Goal: Communication & Community: Answer question/provide support

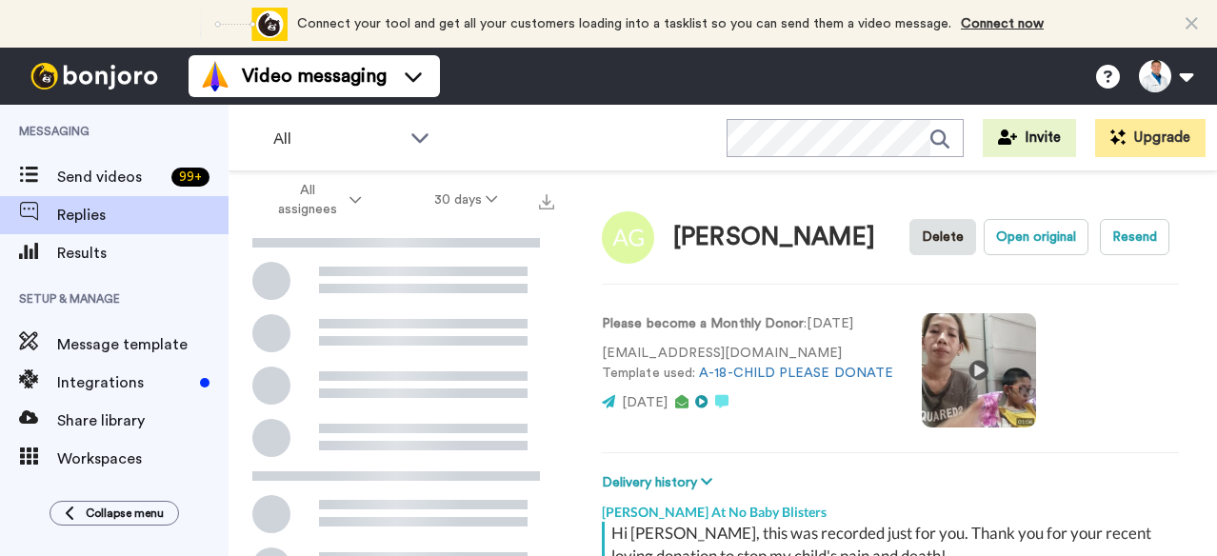
scroll to position [291, 0]
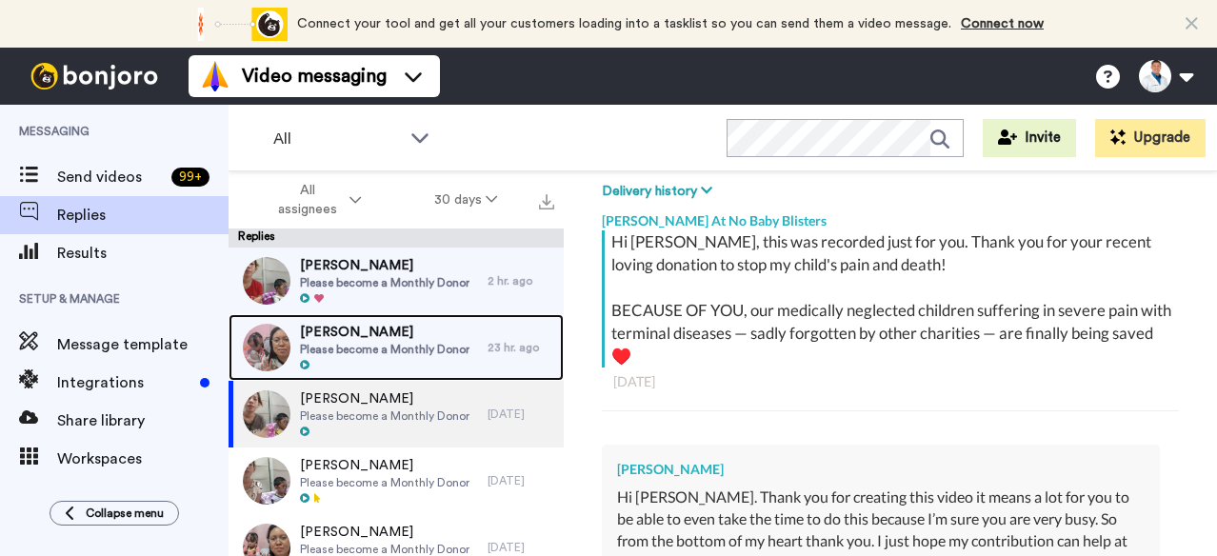
click at [431, 359] on div at bounding box center [385, 365] width 170 height 13
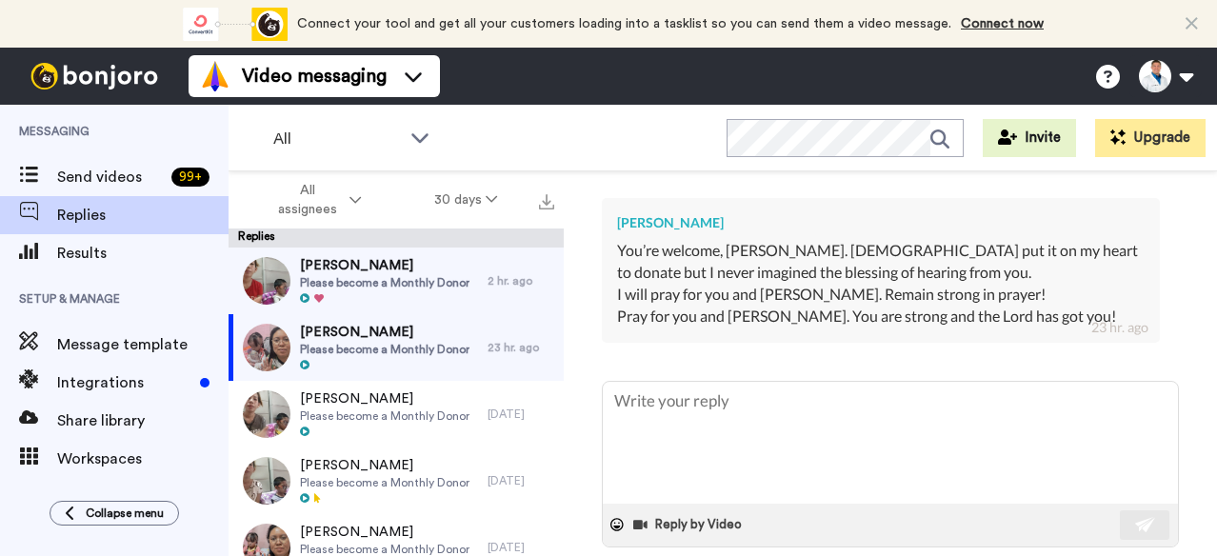
scroll to position [574, 0]
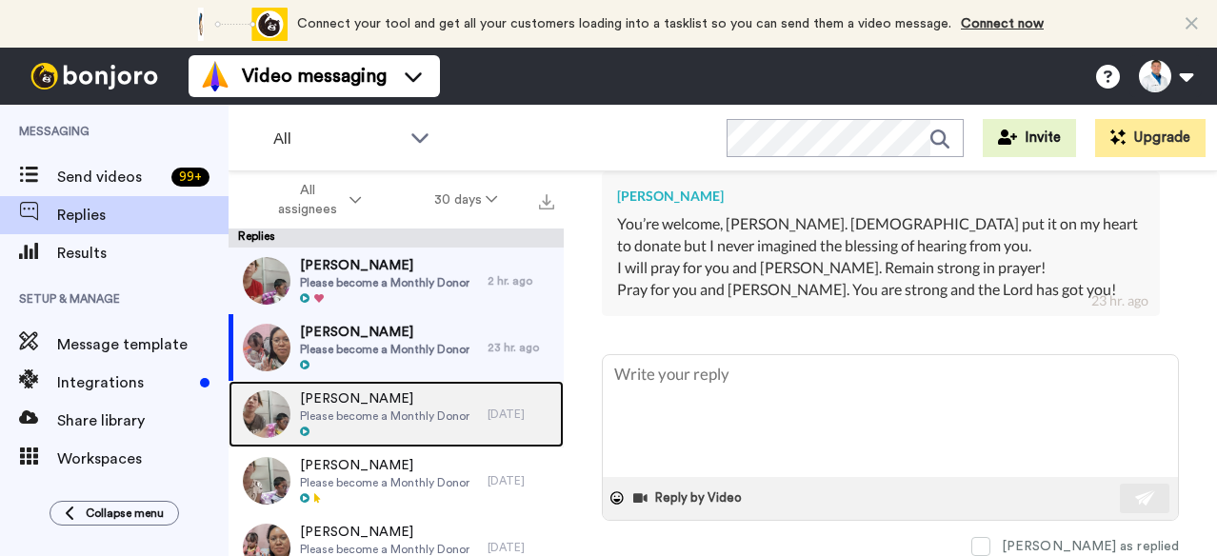
click at [432, 414] on span "Please become a Monthly Donor" at bounding box center [385, 416] width 170 height 15
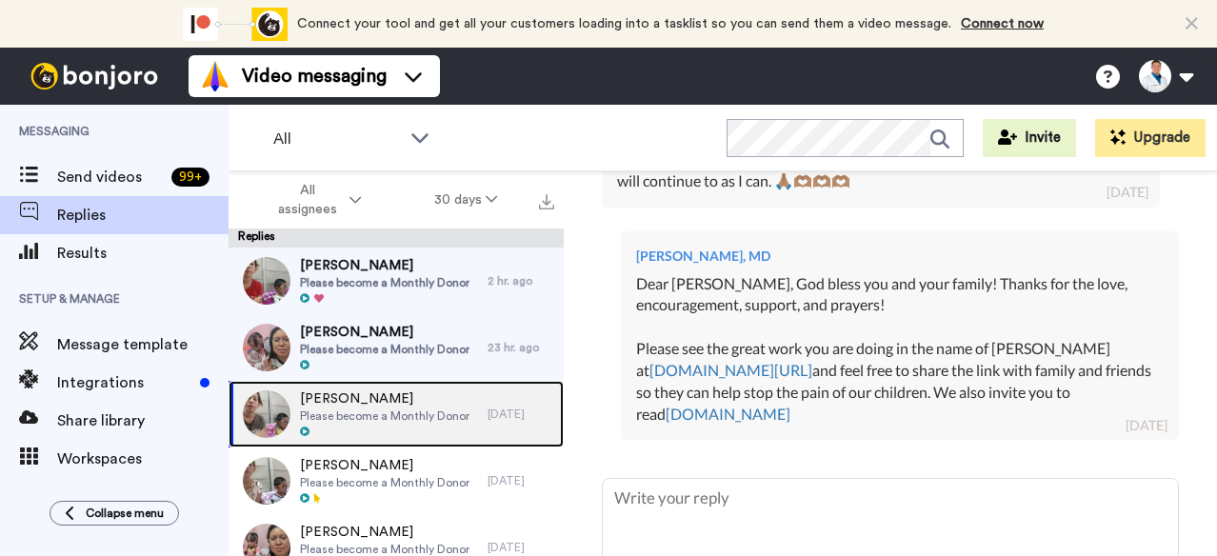
scroll to position [699, 0]
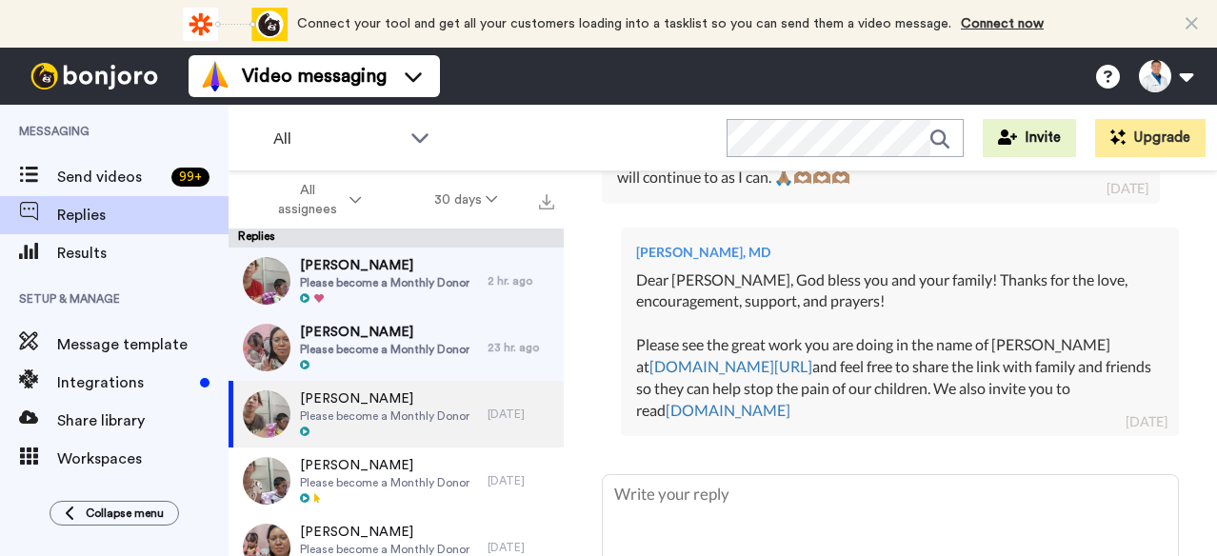
drag, startPoint x: 861, startPoint y: 416, endPoint x: 724, endPoint y: 273, distance: 198.0
click at [724, 273] on div "Dear [PERSON_NAME], God bless you and your family! Thanks for the love, encoura…" at bounding box center [900, 346] width 528 height 152
copy div "[DEMOGRAPHIC_DATA] bless you and your family! Thanks for the love, encouragemen…"
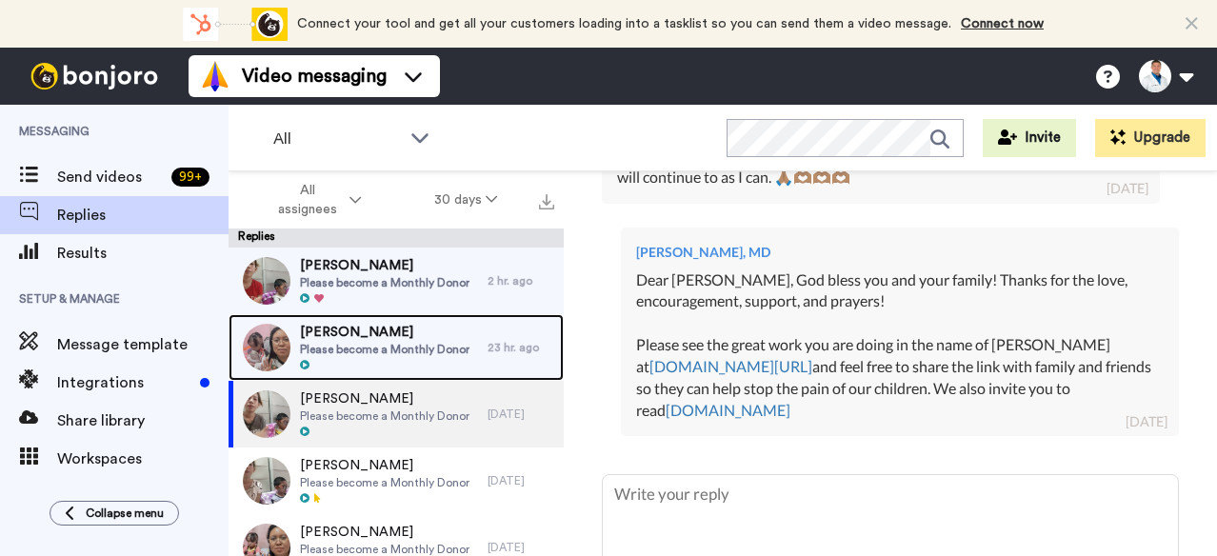
click at [372, 344] on span "Please become a Monthly Donor" at bounding box center [385, 349] width 170 height 15
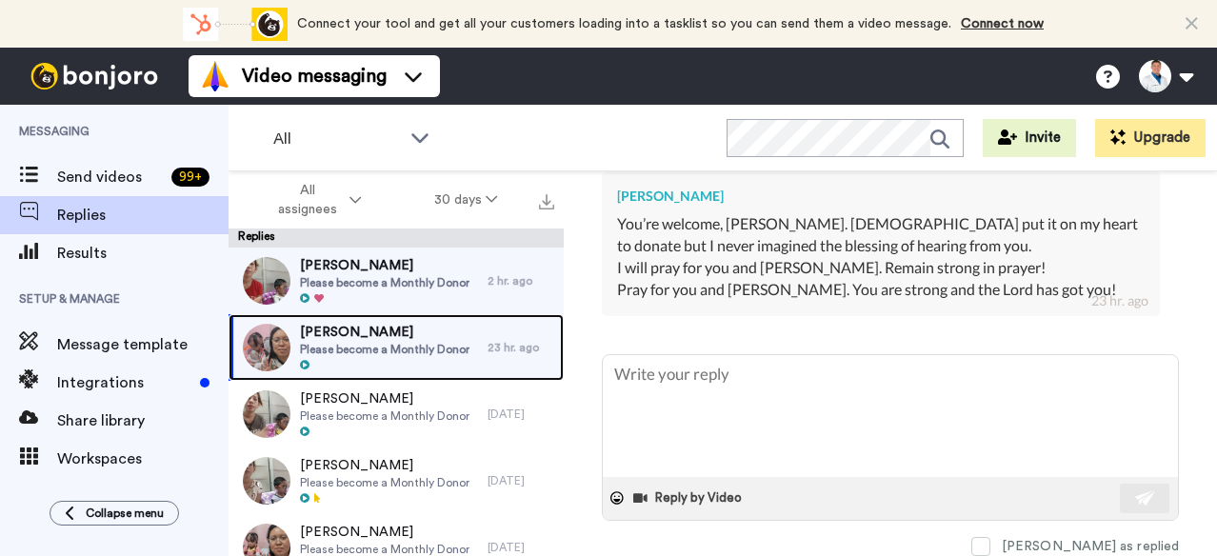
scroll to position [574, 0]
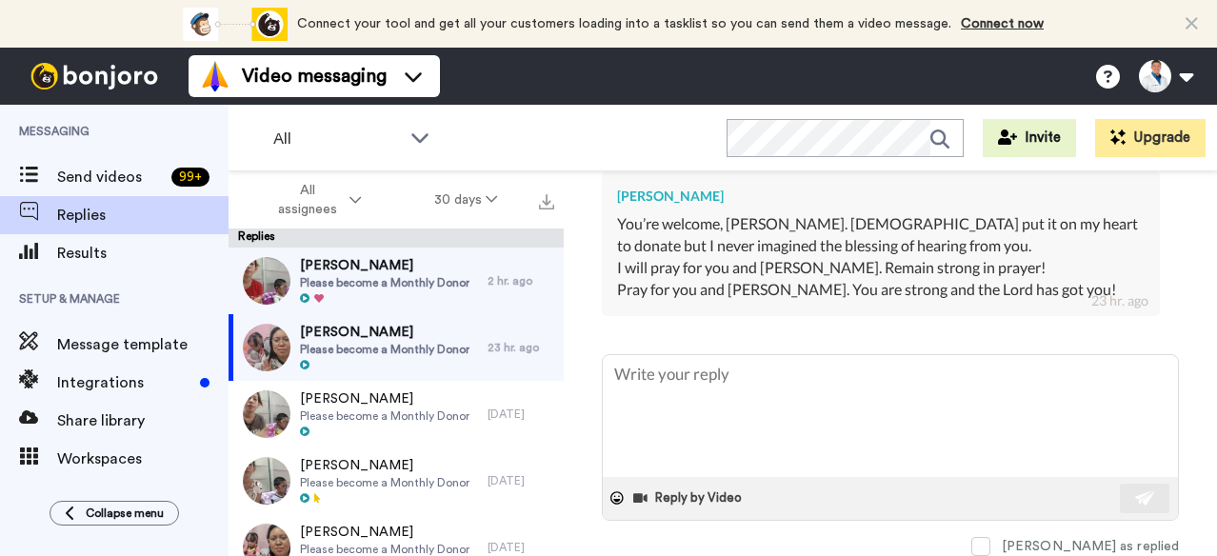
type textarea "x"
type textarea "D"
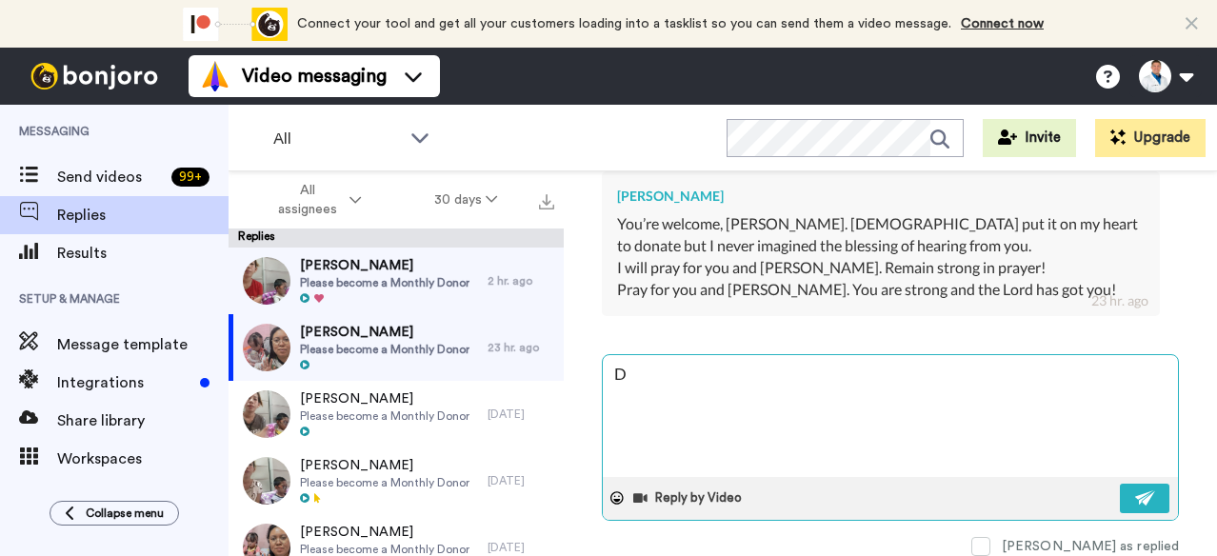
type textarea "x"
type textarea "De"
type textarea "x"
type textarea "Dea"
type textarea "x"
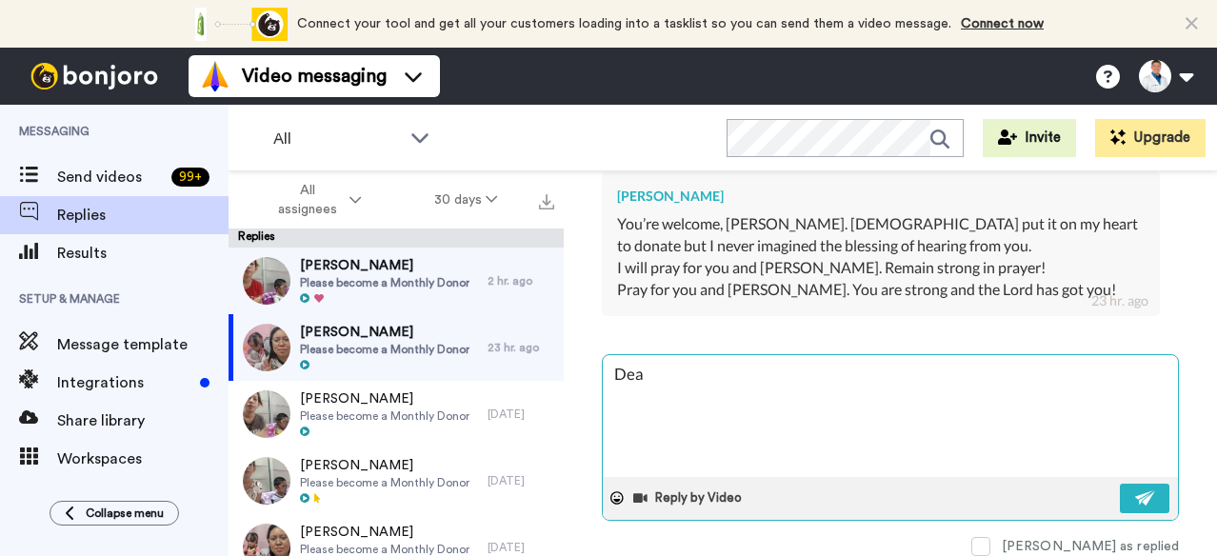
type textarea "Dear"
type textarea "x"
type textarea "Dear"
type textarea "x"
type textarea "Dear A"
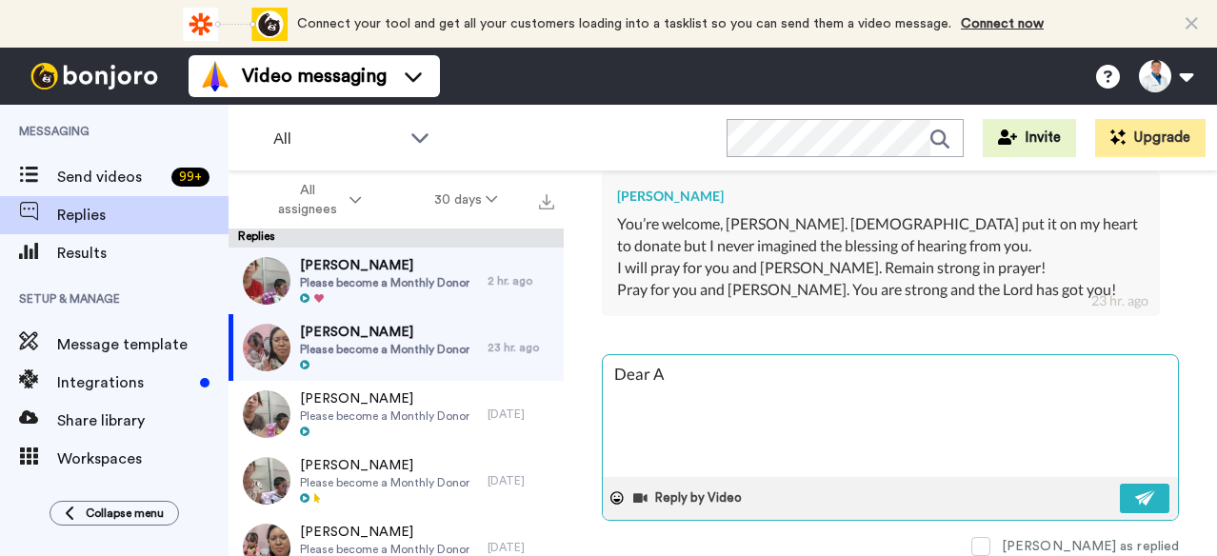
type textarea "x"
type textarea "Dear An"
type textarea "x"
type textarea "Dear And"
type textarea "x"
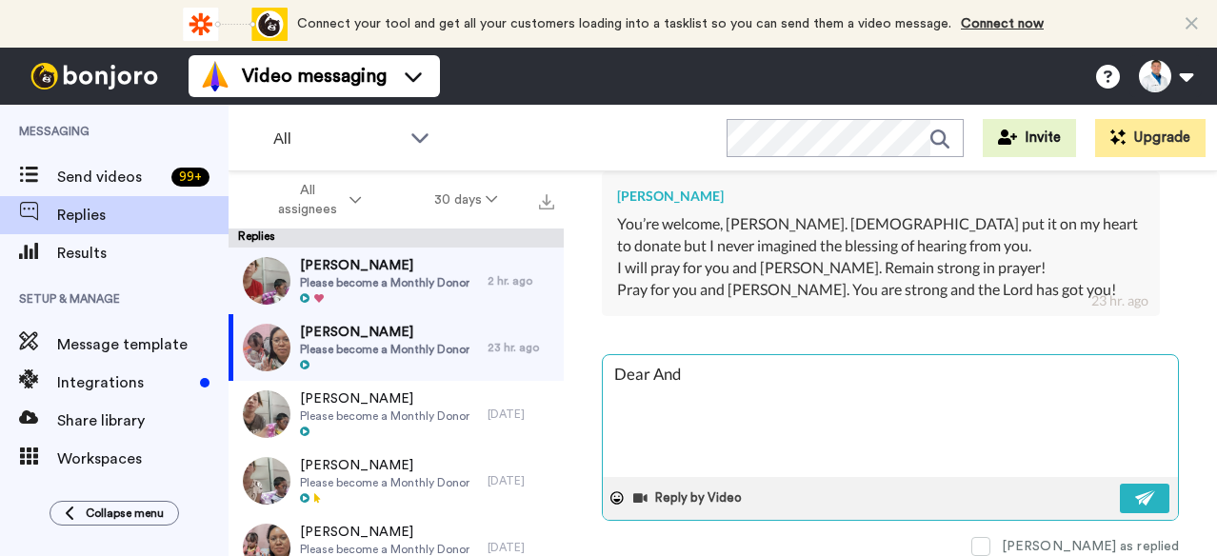
type textarea "Dear Andr"
type textarea "x"
type textarea "Dear [PERSON_NAME]"
type textarea "x"
type textarea "Dear [PERSON_NAME]"
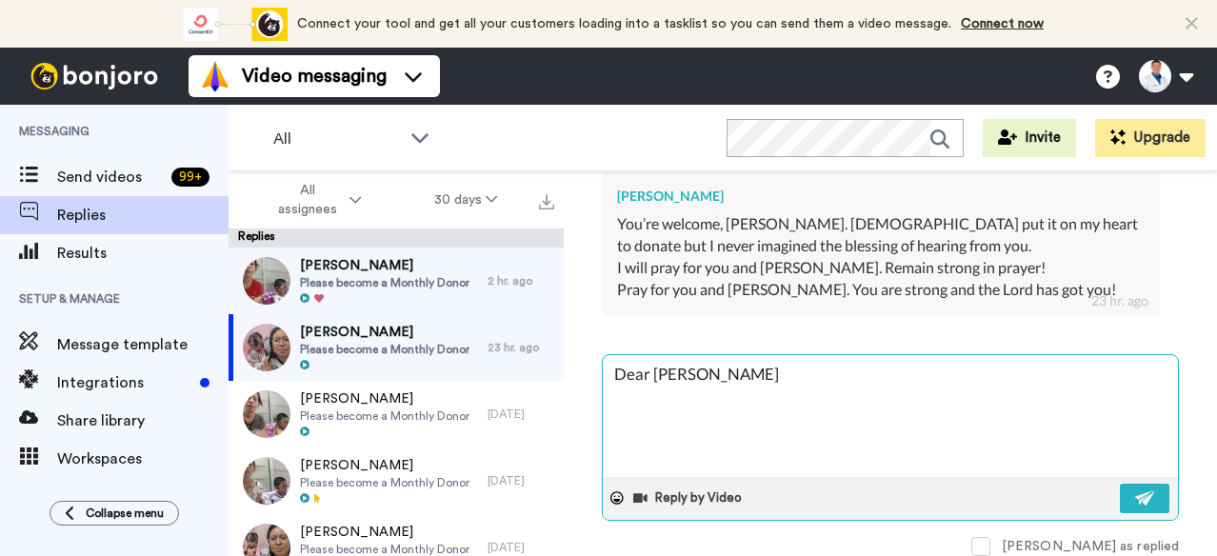
type textarea "x"
type textarea "Dear [PERSON_NAME],"
type textarea "x"
type textarea "Dear [PERSON_NAME],"
paste textarea "[DEMOGRAPHIC_DATA] bless you and your family! Thanks for the love, encouragemen…"
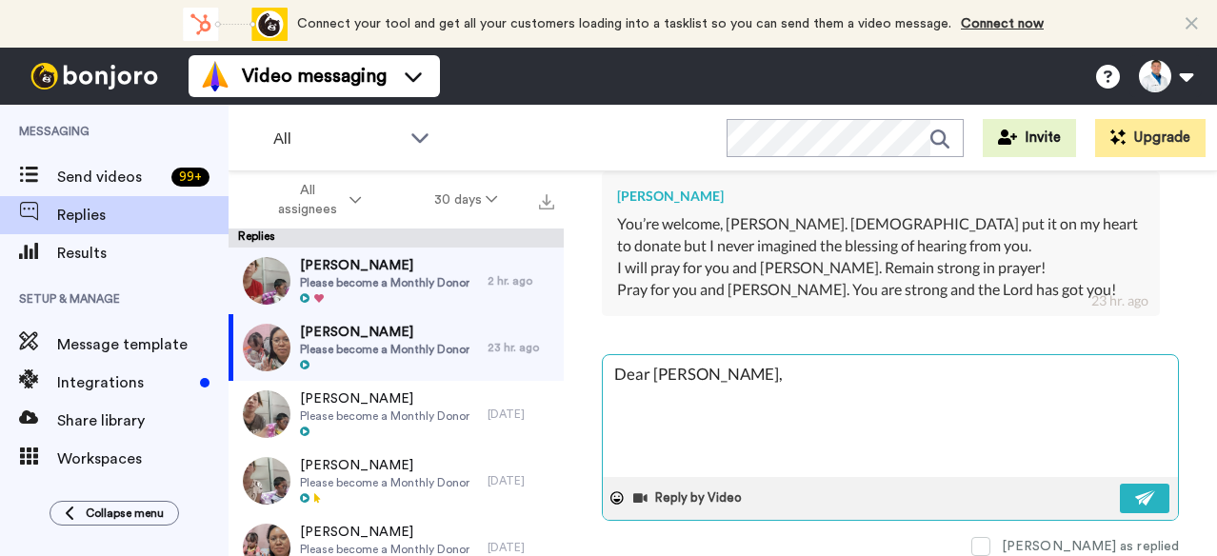
type textarea "x"
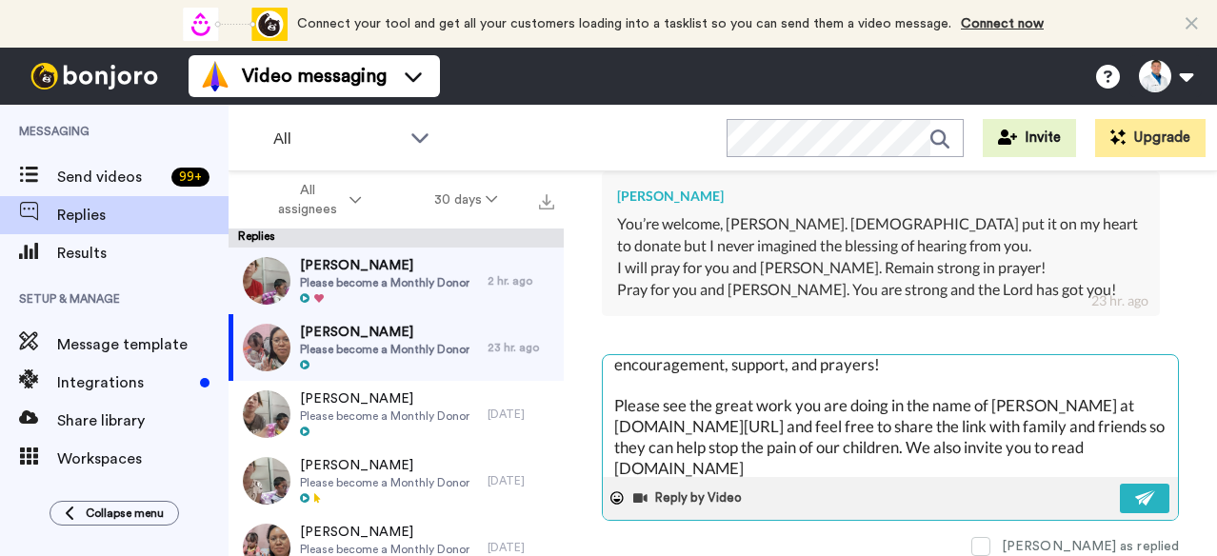
scroll to position [0, 0]
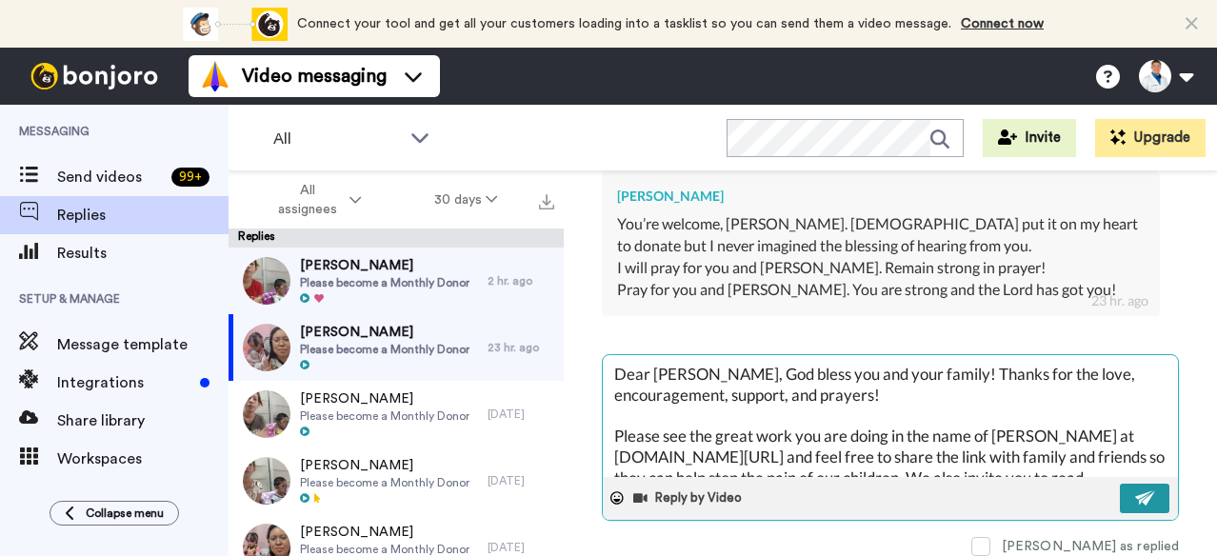
type textarea "Dear [PERSON_NAME], God bless you and your family! Thanks for the love, encoura…"
click at [1120, 495] on button at bounding box center [1145, 499] width 50 height 30
type textarea "x"
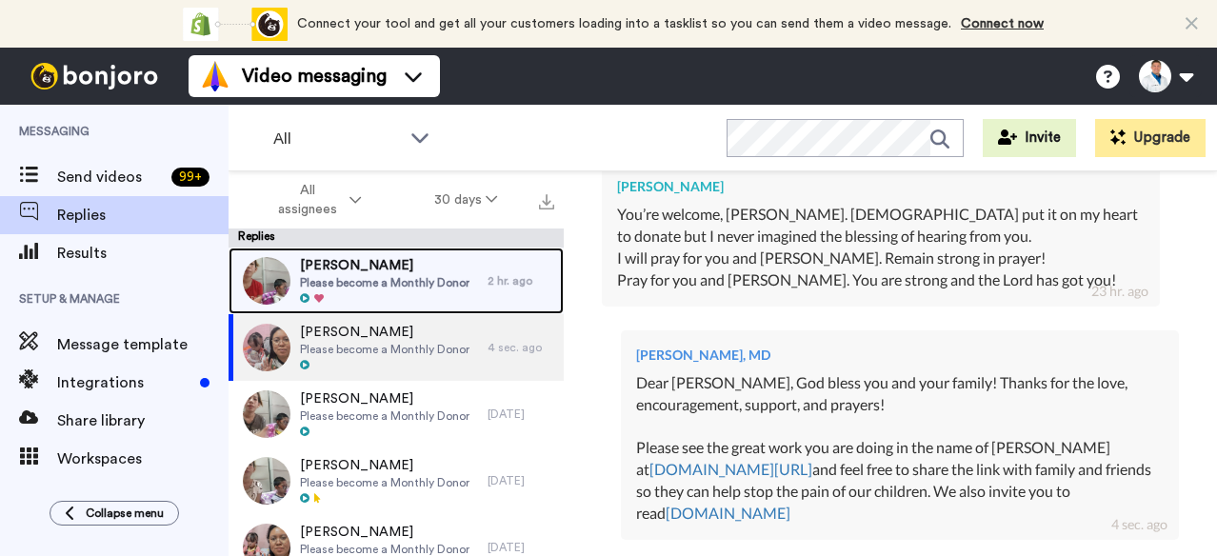
click at [354, 258] on span "[PERSON_NAME]" at bounding box center [385, 265] width 170 height 19
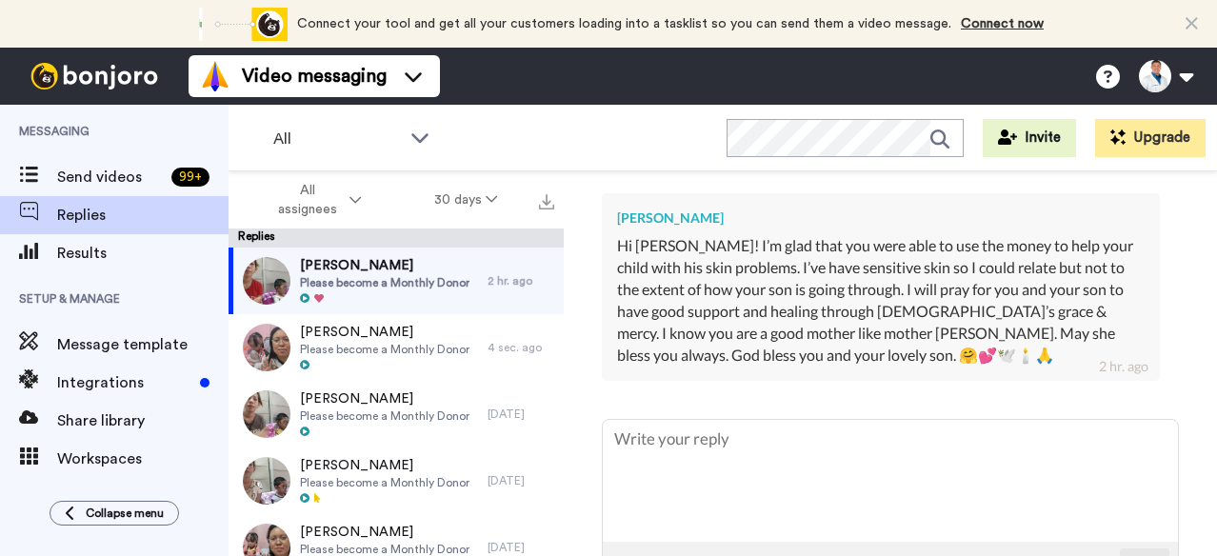
scroll to position [545, 0]
click at [678, 440] on textarea at bounding box center [890, 479] width 575 height 122
type textarea "x"
type textarea "D"
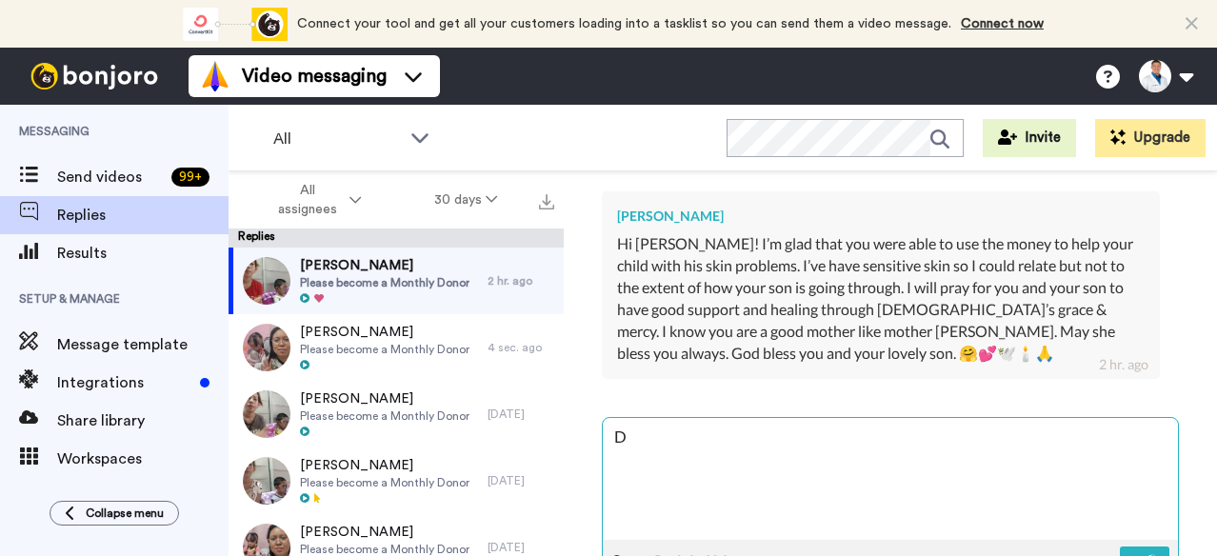
type textarea "x"
type textarea "De"
type textarea "x"
type textarea "Dea"
type textarea "x"
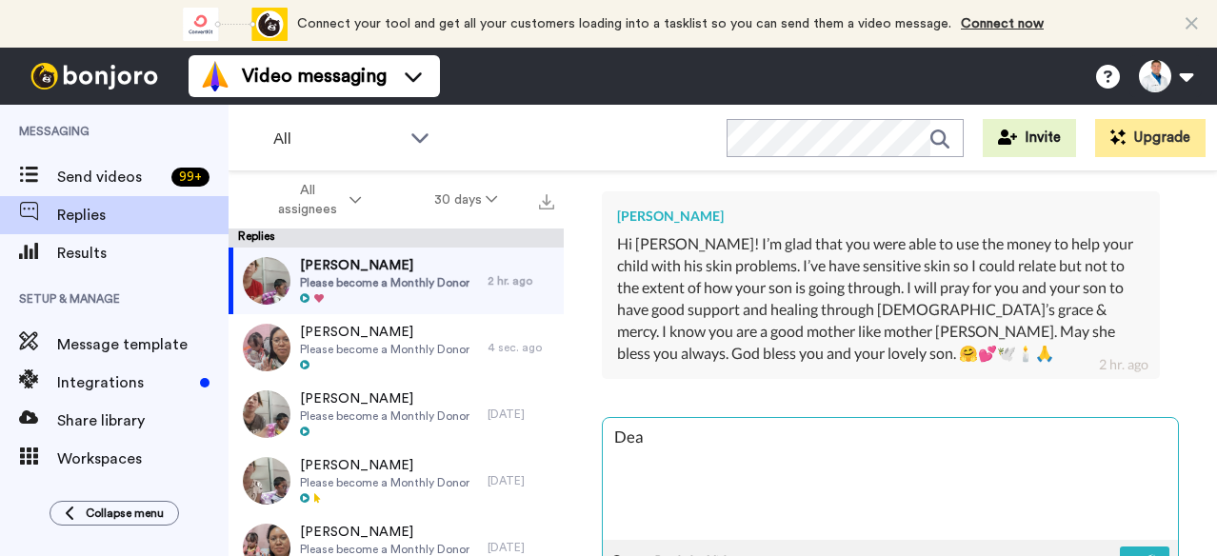
type textarea "Dear"
type textarea "x"
type textarea "Dear"
type textarea "x"
type textarea "Dear A"
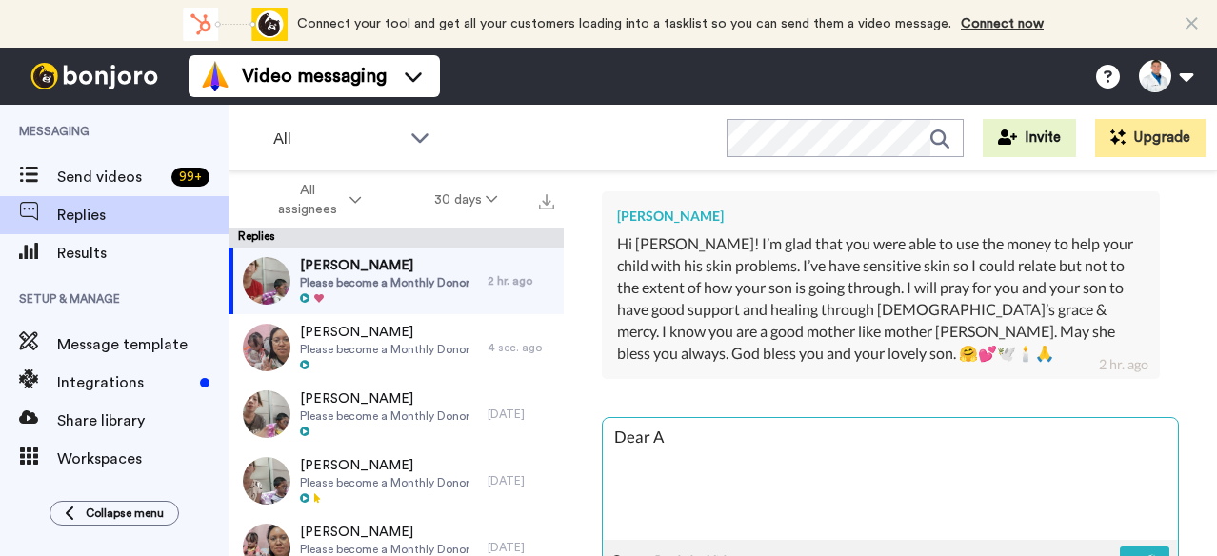
type textarea "x"
type textarea "Dear An"
type textarea "x"
type textarea "Dear [PERSON_NAME]"
type textarea "x"
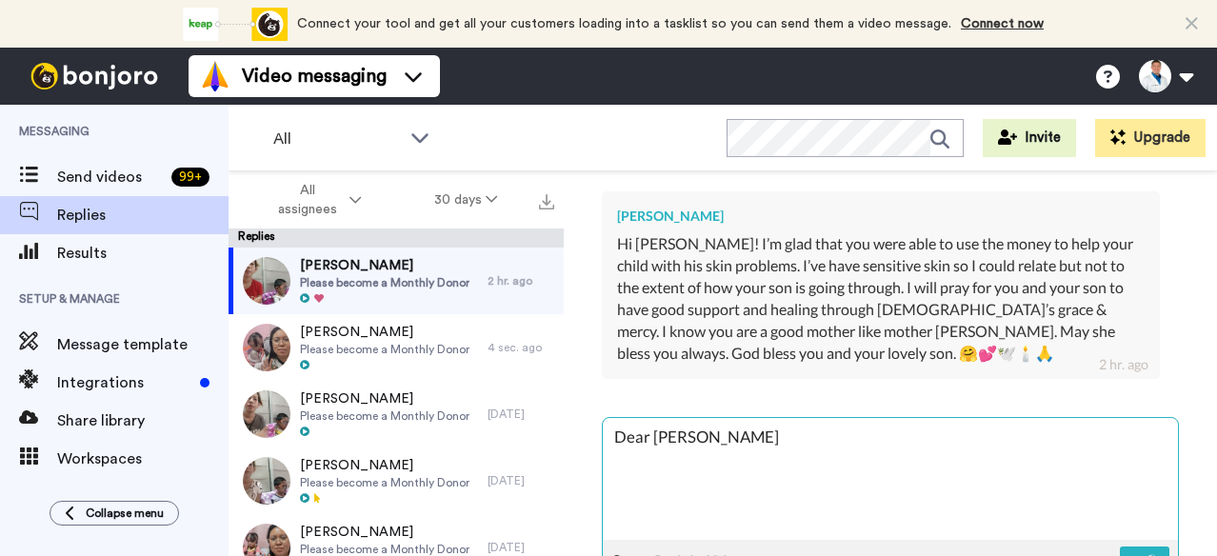
type textarea "Dear [PERSON_NAME],"
type textarea "x"
type textarea "Dear [PERSON_NAME],"
type textarea "x"
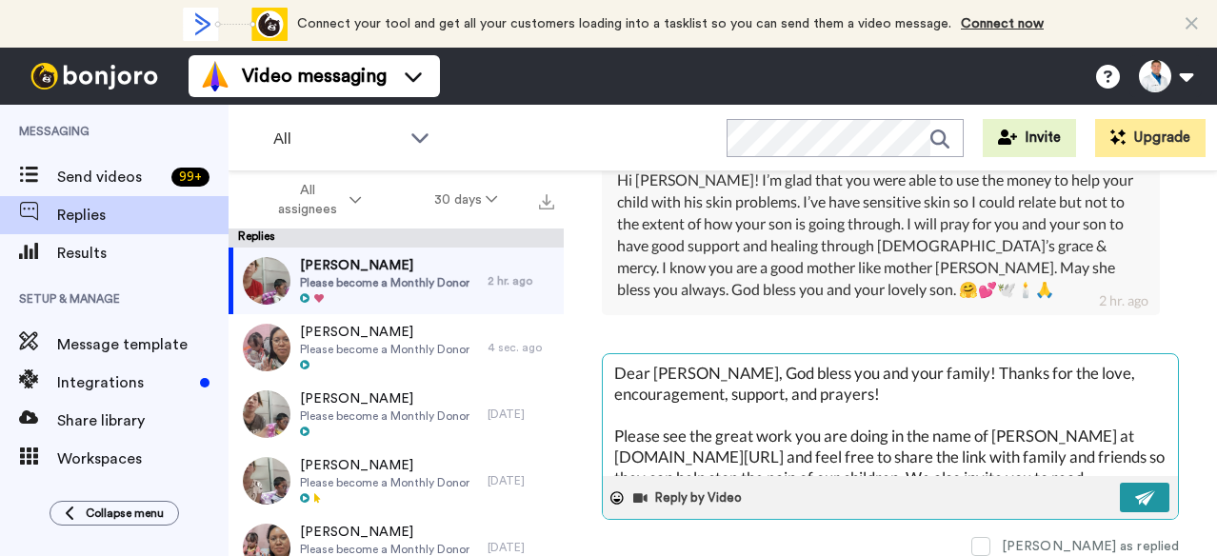
scroll to position [606, 0]
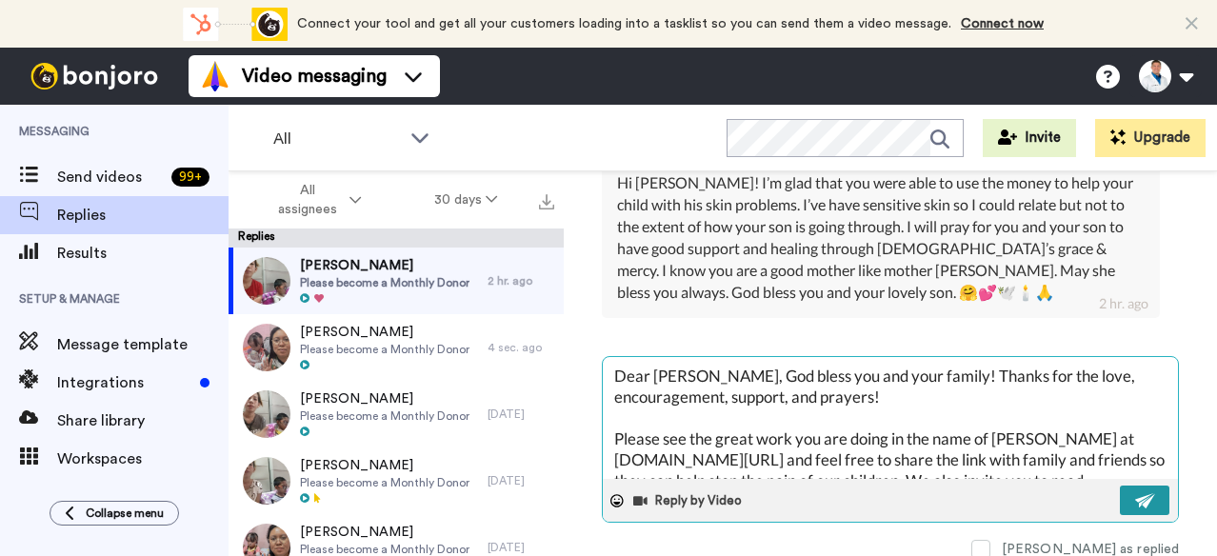
type textarea "Dear [PERSON_NAME], God bless you and your family! Thanks for the love, encoura…"
click at [1135, 496] on img at bounding box center [1145, 500] width 21 height 15
type textarea "x"
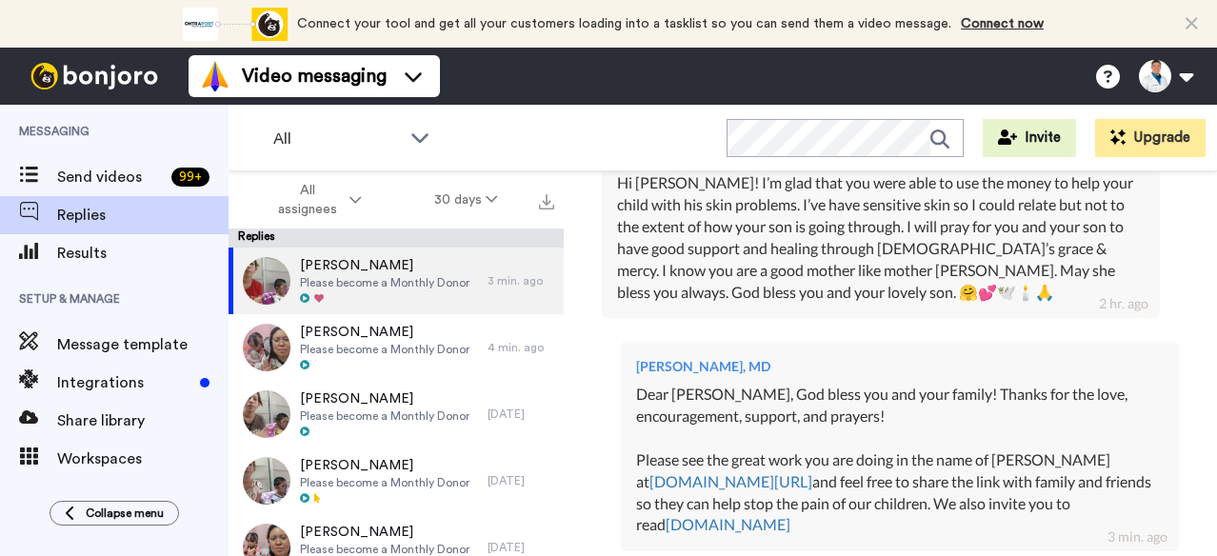
type textarea "x"
